Goal: Check status: Check status

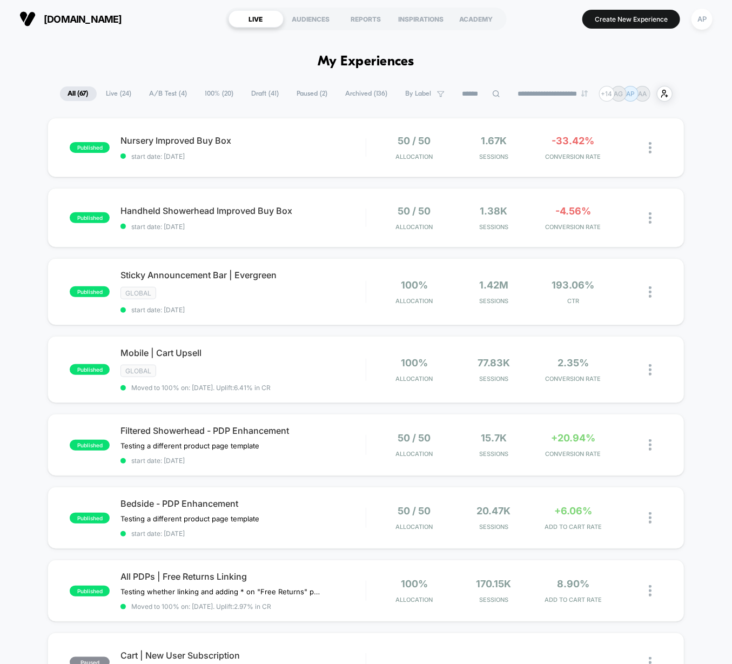
click at [171, 93] on span "A/B Test ( 4 )" at bounding box center [169, 93] width 54 height 15
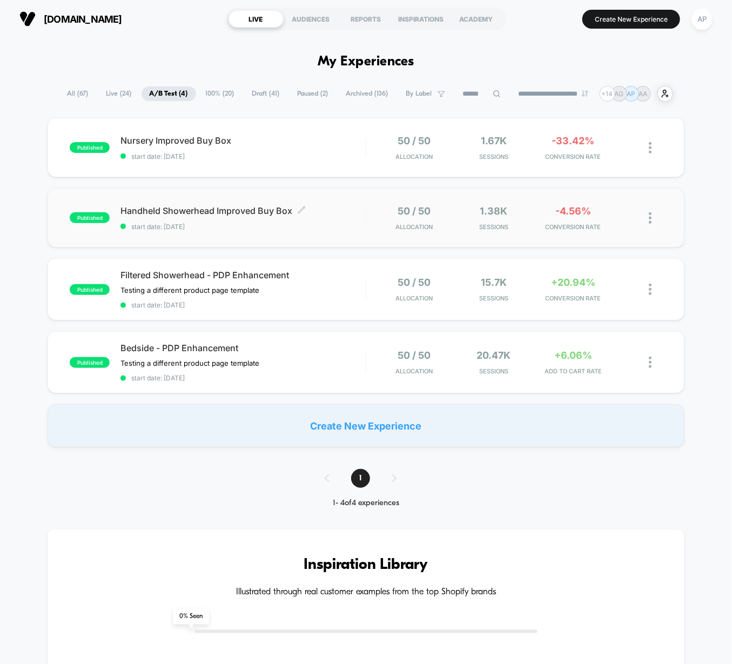
click at [334, 227] on span "start date: [DATE]" at bounding box center [243, 227] width 245 height 8
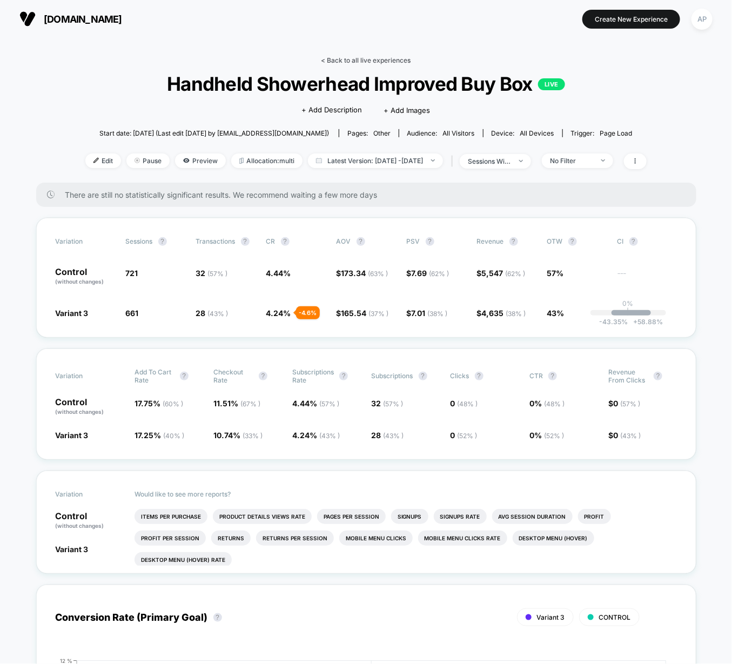
click at [363, 62] on link "< Back to all live experiences" at bounding box center [367, 60] width 90 height 8
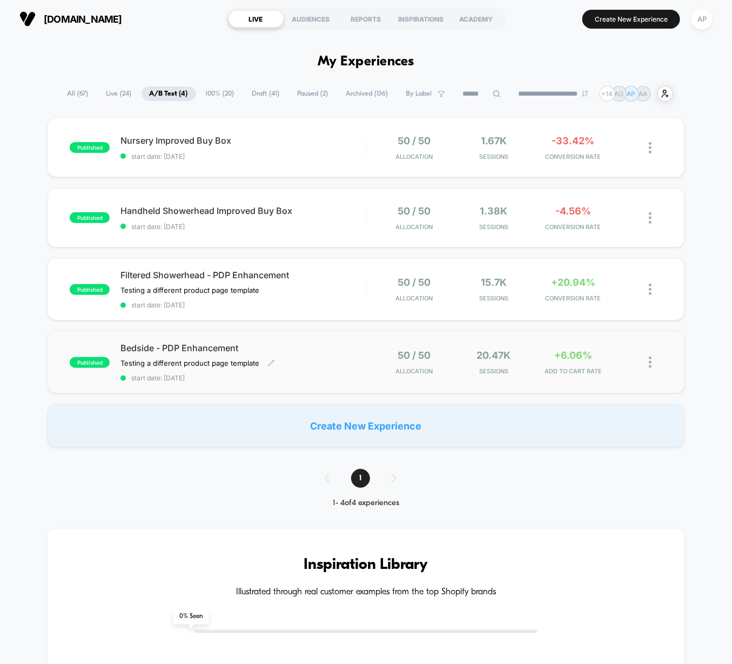
click at [344, 375] on span "start date: [DATE]" at bounding box center [243, 378] width 245 height 8
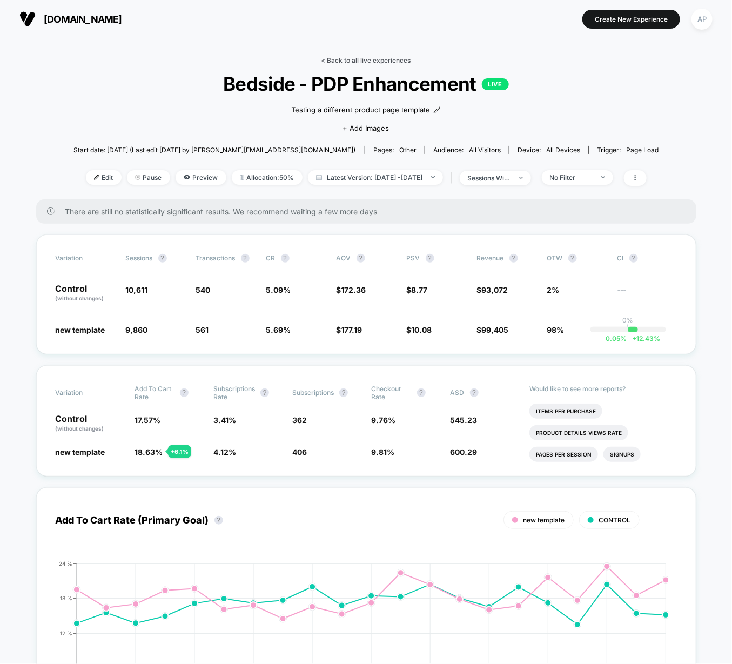
click at [358, 64] on link "< Back to all live experiences" at bounding box center [367, 60] width 90 height 8
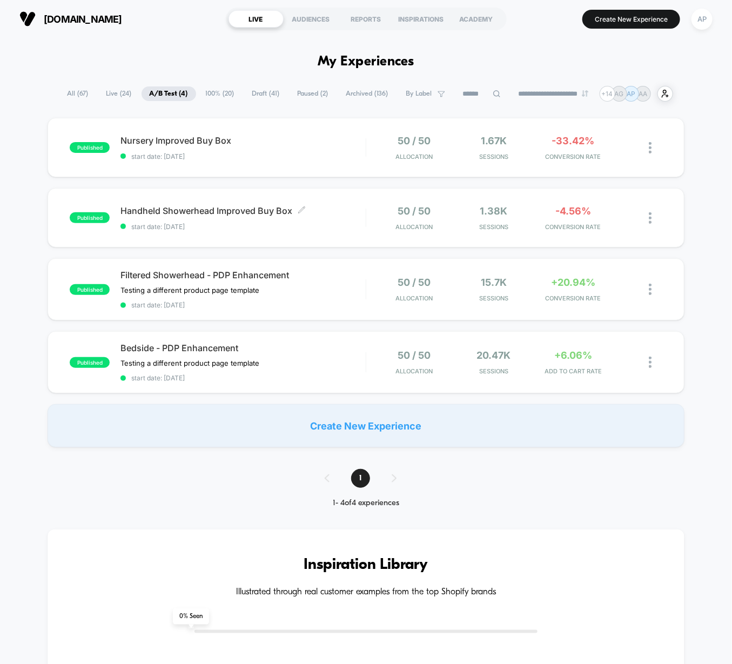
click at [347, 216] on div "Handheld Showerhead Improved Buy Box Click to edit experience details Click to …" at bounding box center [243, 217] width 245 height 25
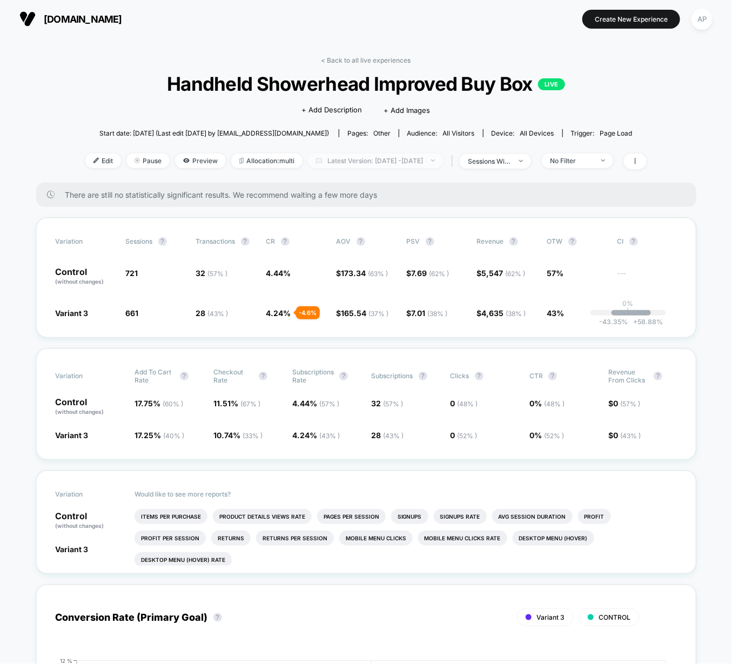
click at [348, 157] on span "Latest Version: [DATE] - [DATE]" at bounding box center [375, 161] width 135 height 15
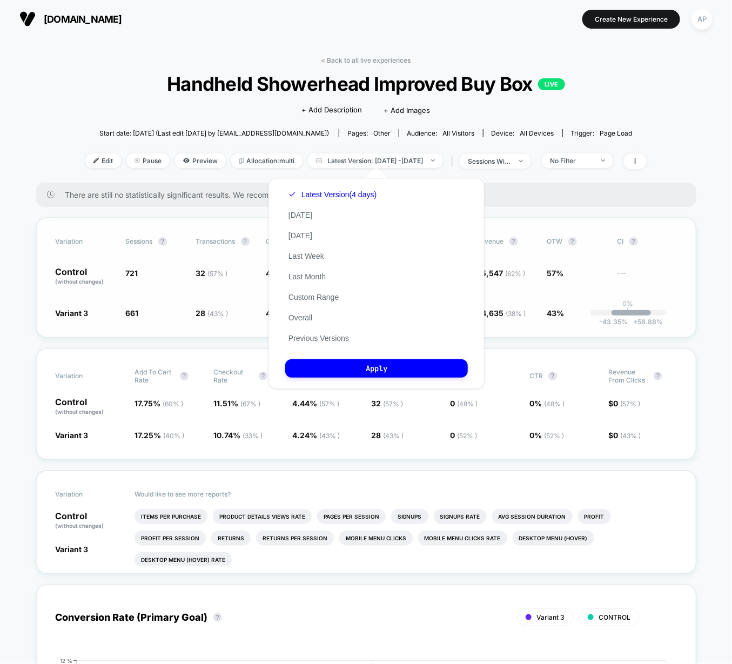
click at [323, 336] on button "Previous Versions" at bounding box center [318, 339] width 67 height 10
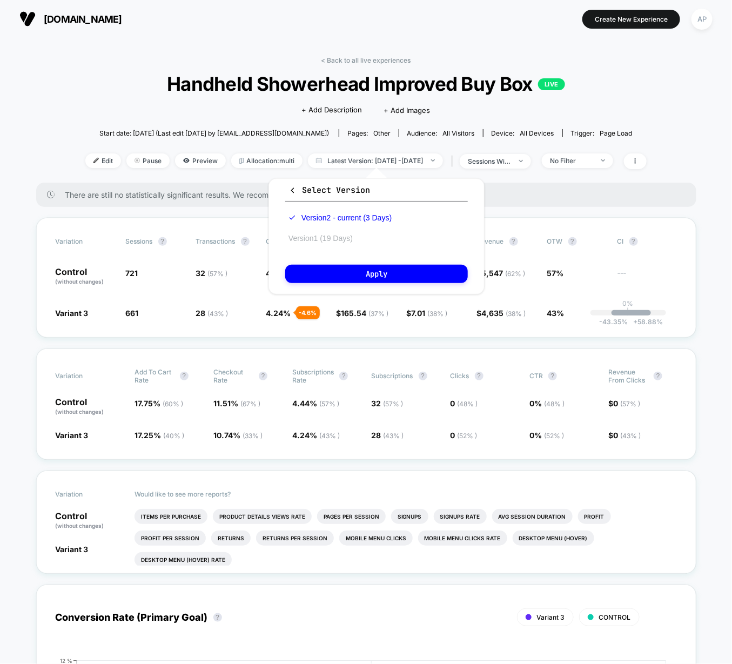
click at [316, 238] on button "Version 1 (19 Days)" at bounding box center [320, 239] width 71 height 10
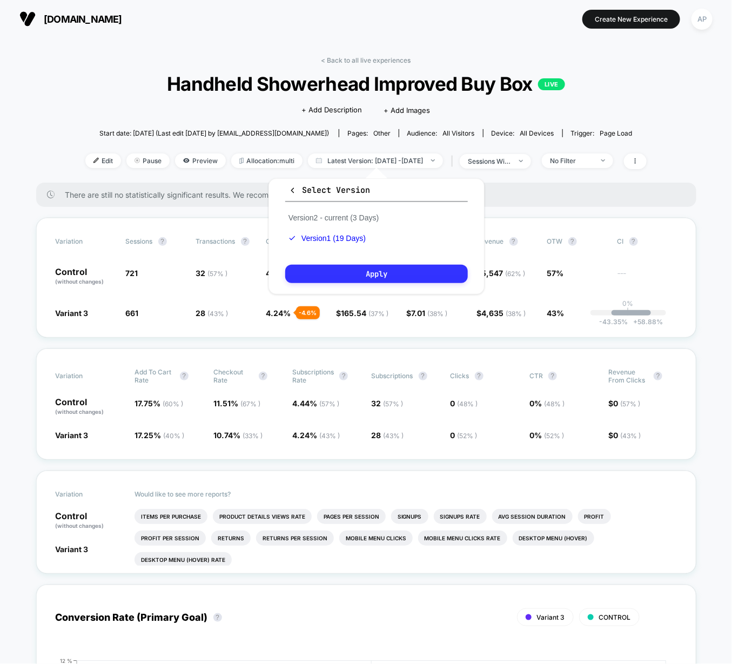
click at [349, 276] on button "Apply" at bounding box center [376, 274] width 183 height 18
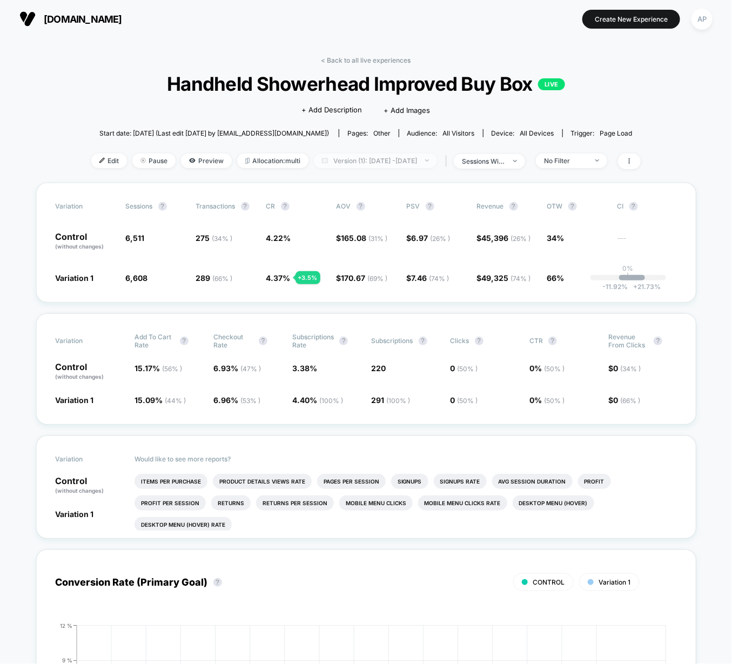
click at [331, 160] on span "Version (1): Sep 4, 2025 - Sep 22, 2025" at bounding box center [375, 161] width 123 height 15
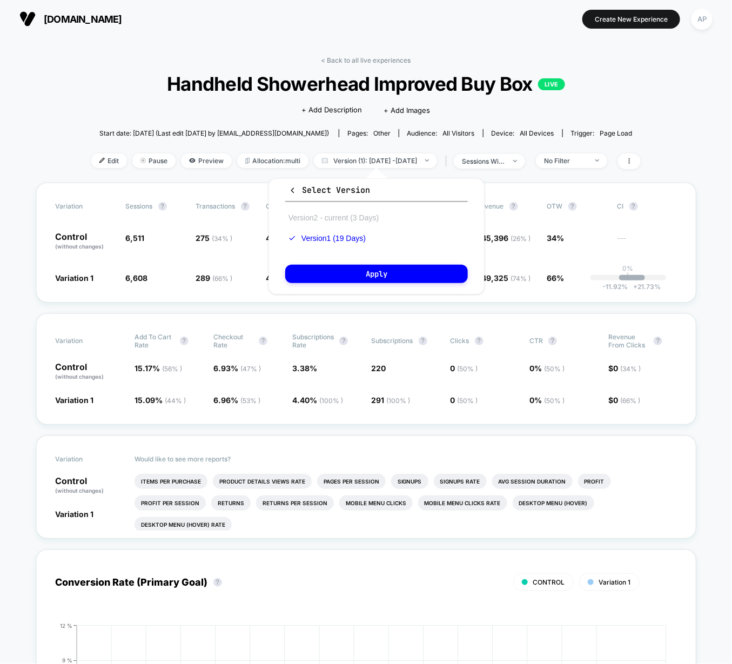
click at [338, 215] on button "Version 2 - current (3 Days)" at bounding box center [333, 218] width 97 height 10
click at [352, 265] on button "Apply" at bounding box center [376, 274] width 183 height 18
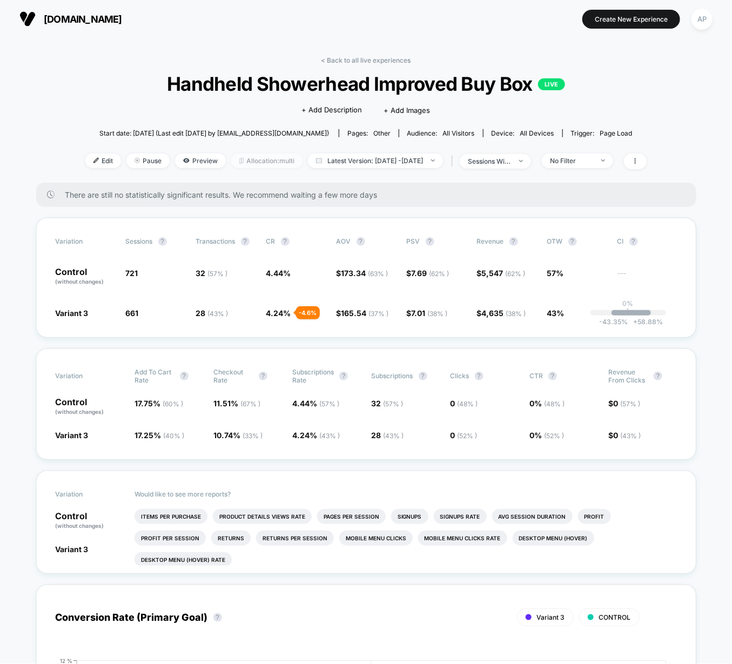
click at [241, 160] on span "Allocation: multi" at bounding box center [266, 161] width 71 height 15
click at [339, 65] on div "< Back to all live experiences Handheld Showerhead Improved Buy Box LIVE Click …" at bounding box center [366, 119] width 562 height 126
click at [341, 63] on link "< Back to all live experiences" at bounding box center [367, 60] width 90 height 8
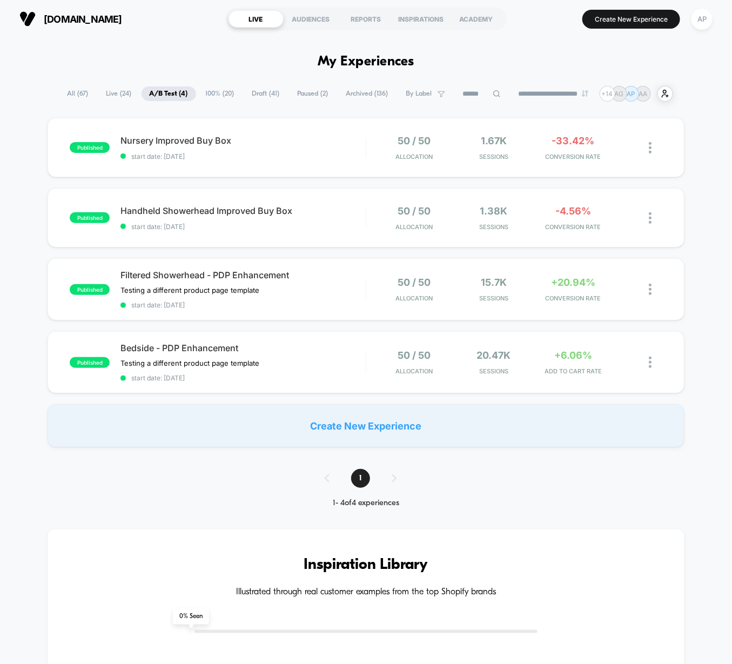
click at [267, 92] on span "Draft ( 41 )" at bounding box center [266, 93] width 44 height 15
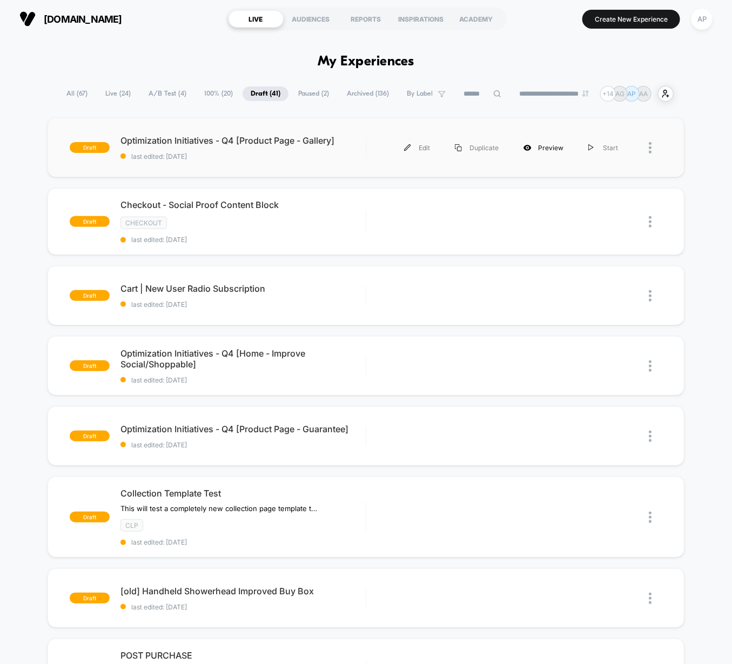
click at [551, 148] on div "Preview" at bounding box center [543, 148] width 65 height 24
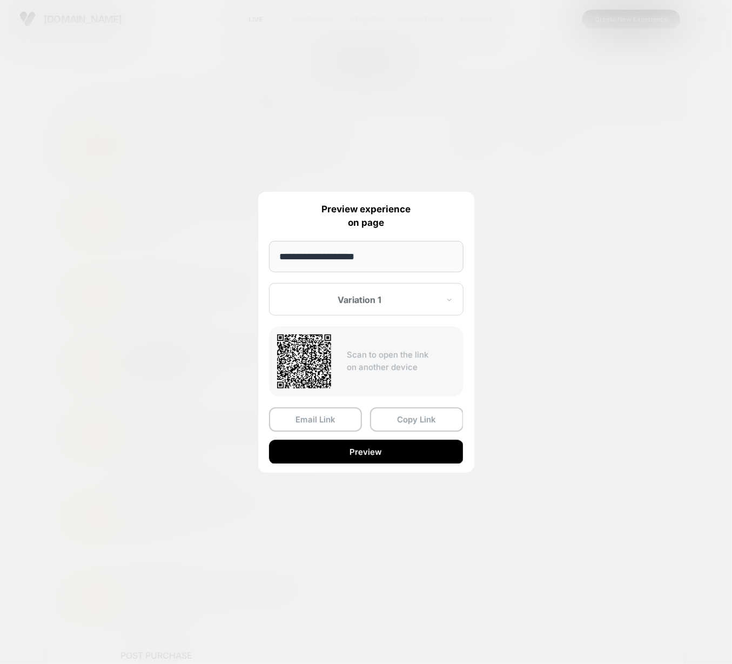
click at [373, 264] on input "**********" at bounding box center [366, 256] width 195 height 31
drag, startPoint x: 314, startPoint y: 267, endPoint x: 292, endPoint y: 257, distance: 23.5
click at [294, 264] on input "**********" at bounding box center [366, 256] width 195 height 31
drag, startPoint x: 292, startPoint y: 256, endPoint x: 332, endPoint y: 256, distance: 39.5
click at [293, 256] on input "**********" at bounding box center [366, 256] width 195 height 31
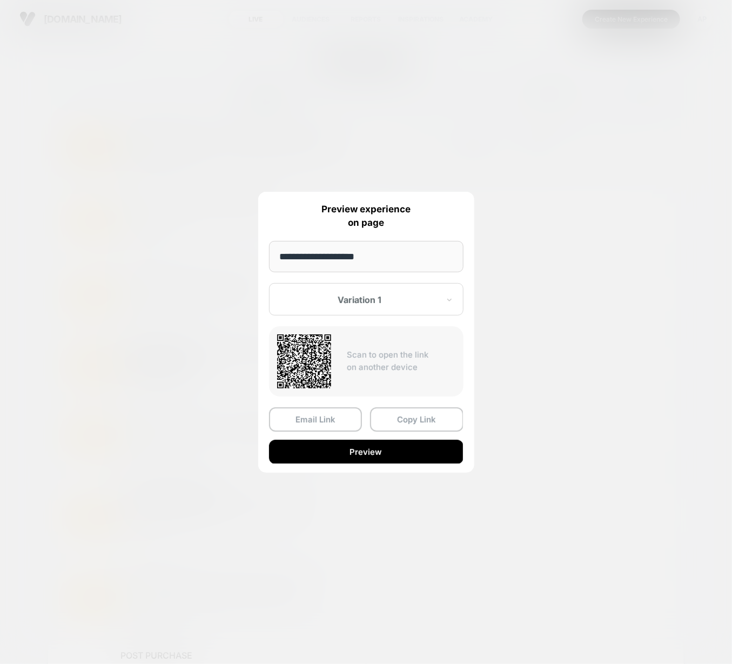
drag, startPoint x: 332, startPoint y: 256, endPoint x: 359, endPoint y: 258, distance: 27.2
click at [335, 255] on input "**********" at bounding box center [366, 256] width 195 height 31
click at [386, 263] on input "**********" at bounding box center [366, 256] width 195 height 31
click at [383, 137] on div at bounding box center [366, 332] width 732 height 664
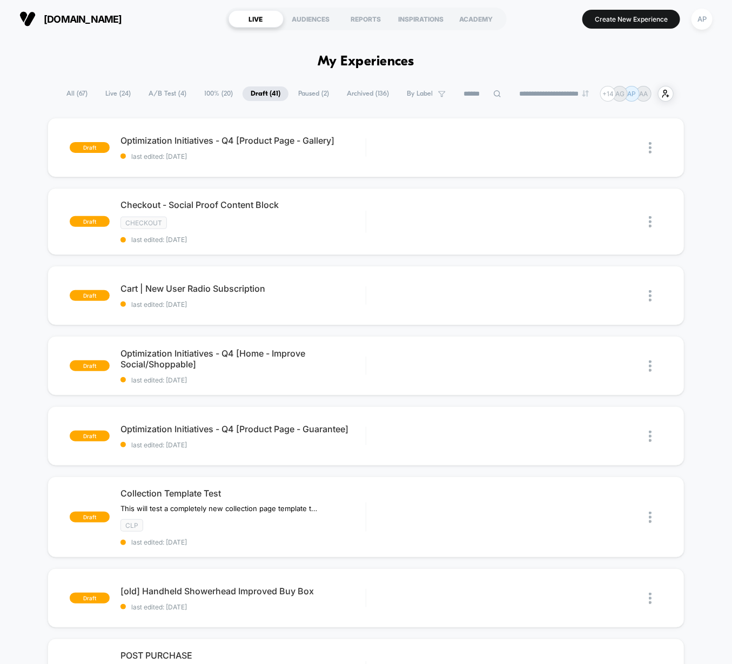
click at [160, 92] on span "A/B Test ( 4 )" at bounding box center [168, 93] width 54 height 15
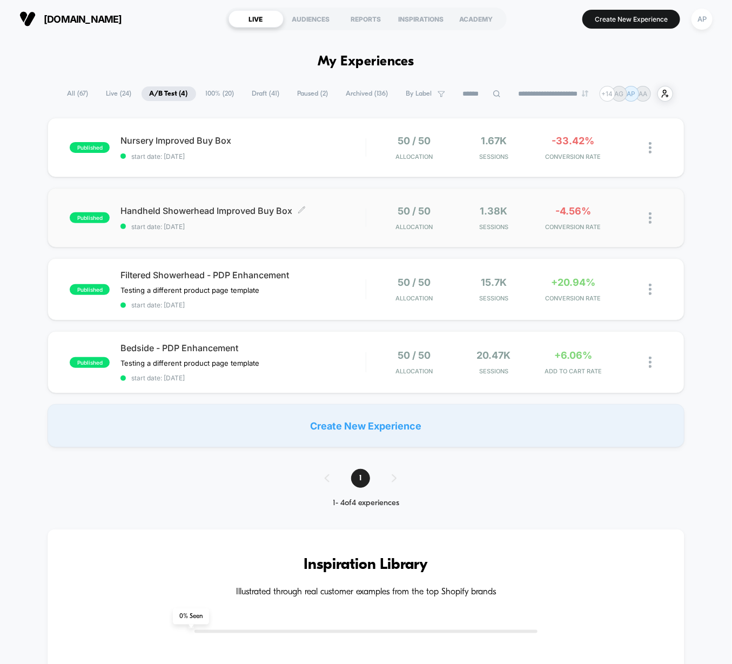
click at [342, 220] on div "Handheld Showerhead Improved Buy Box Click to edit experience details Click to …" at bounding box center [243, 217] width 245 height 25
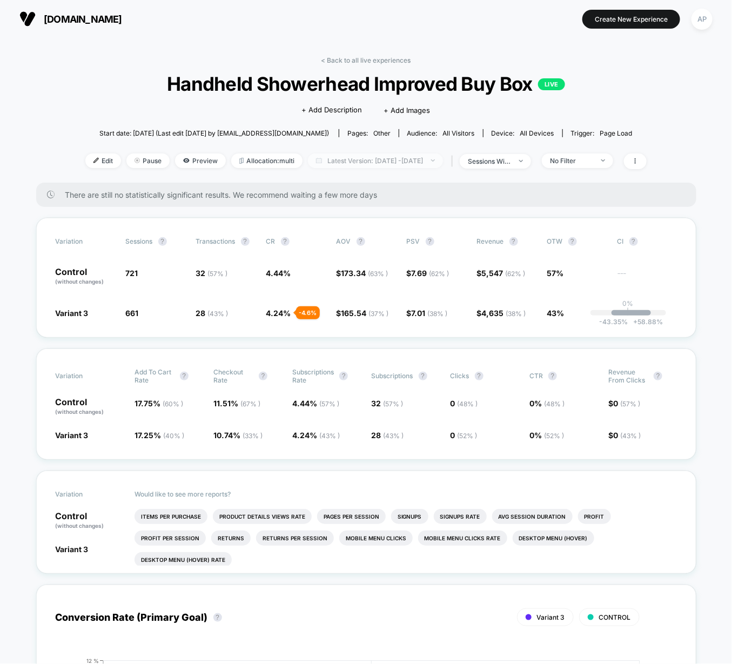
click at [345, 162] on span "Latest Version: [DATE] - [DATE]" at bounding box center [375, 161] width 135 height 15
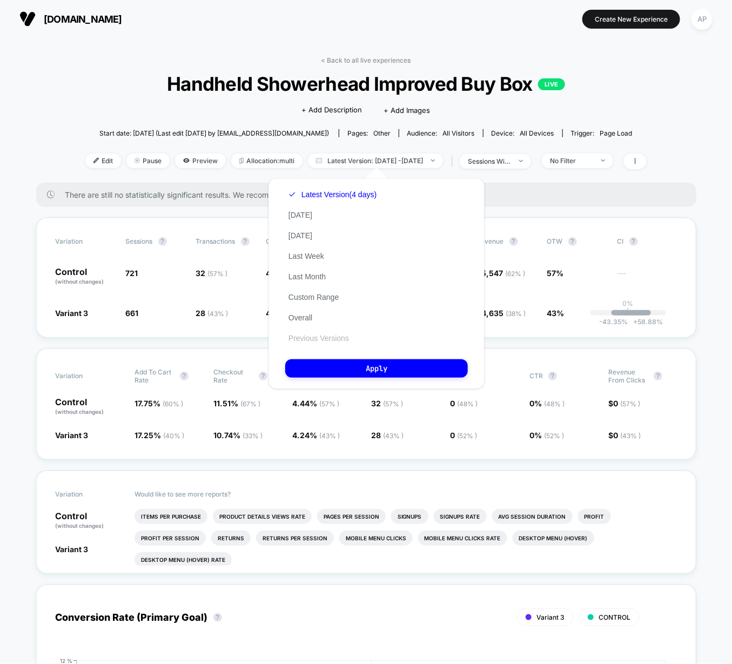
click at [342, 338] on button "Previous Versions" at bounding box center [318, 339] width 67 height 10
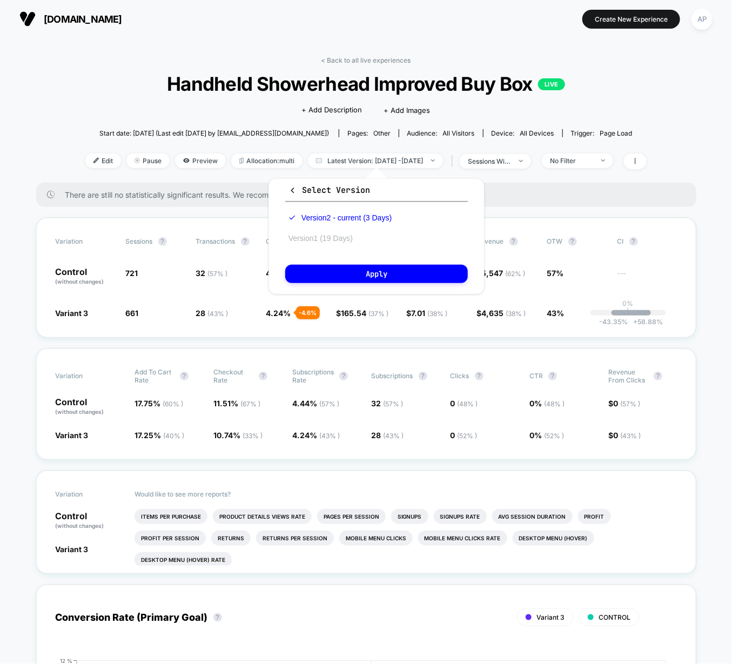
click at [327, 236] on button "Version 1 (19 Days)" at bounding box center [320, 239] width 71 height 10
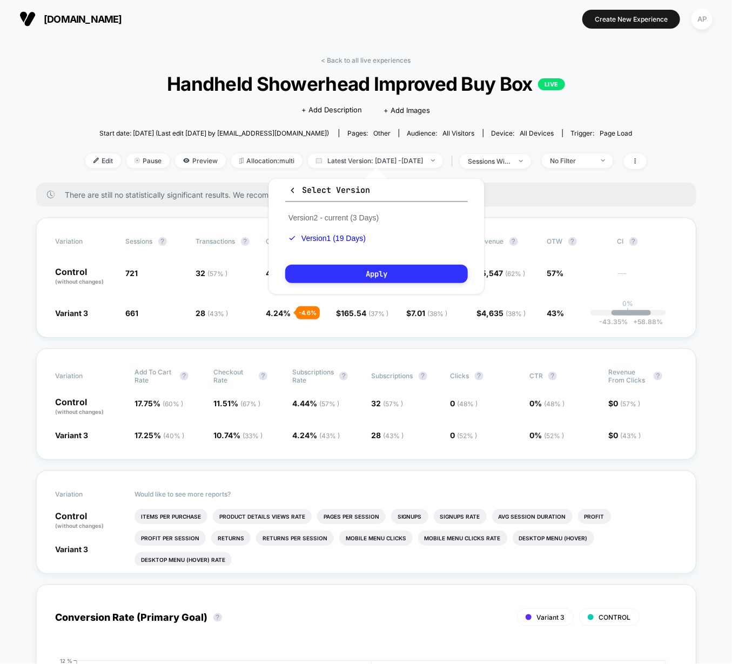
click at [359, 271] on button "Apply" at bounding box center [376, 274] width 183 height 18
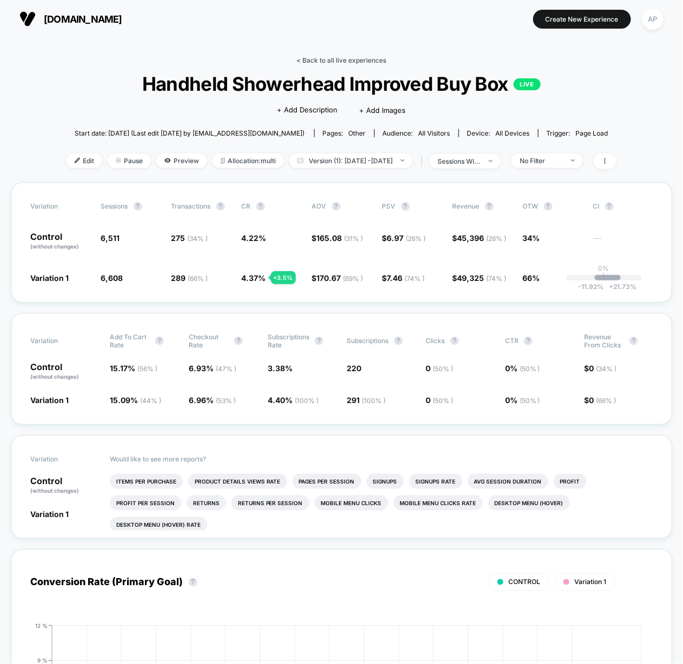
click at [338, 58] on link "< Back to all live experiences" at bounding box center [342, 60] width 90 height 8
